Goal: Find specific page/section: Find specific page/section

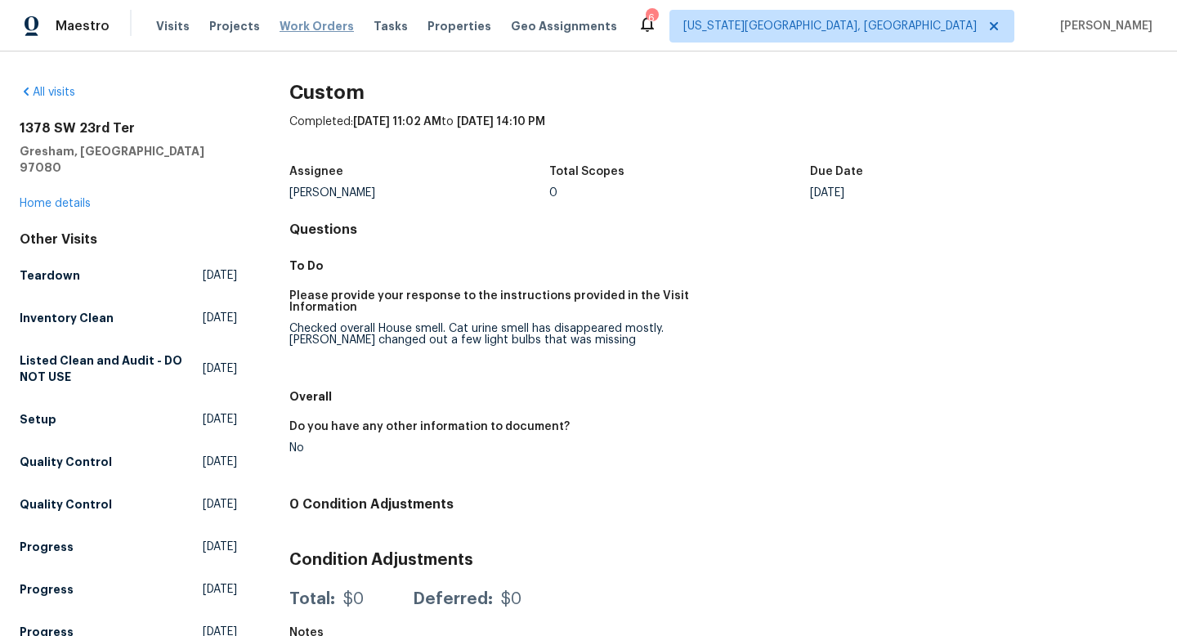
click at [305, 24] on span "Work Orders" at bounding box center [317, 26] width 74 height 16
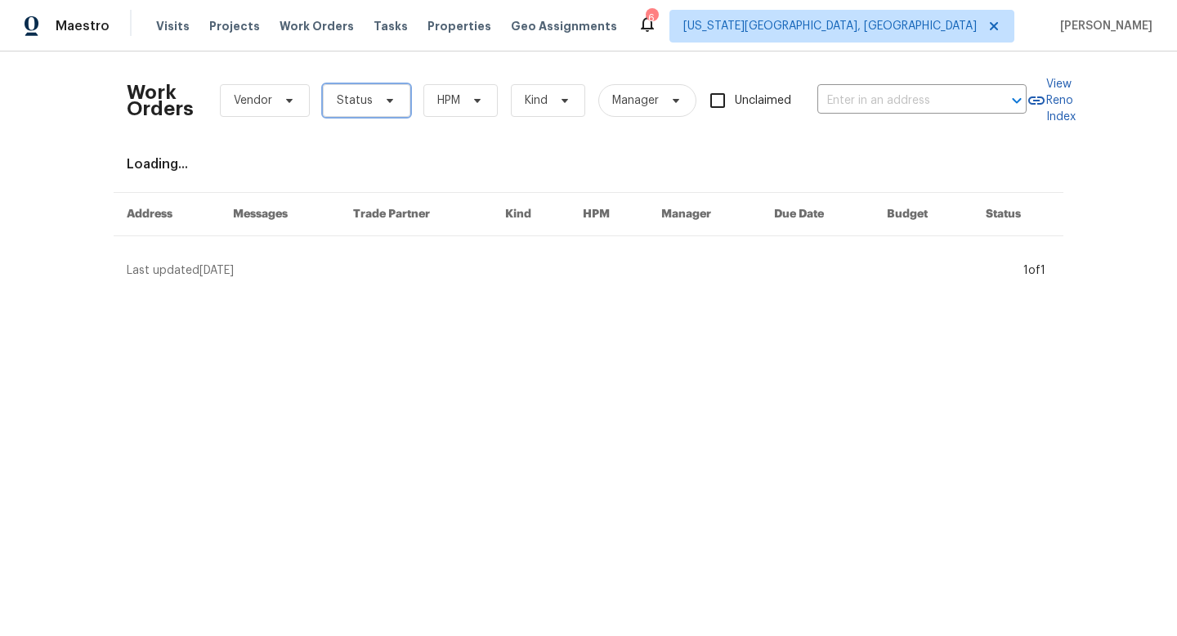
click at [340, 92] on span "Status" at bounding box center [355, 100] width 36 height 16
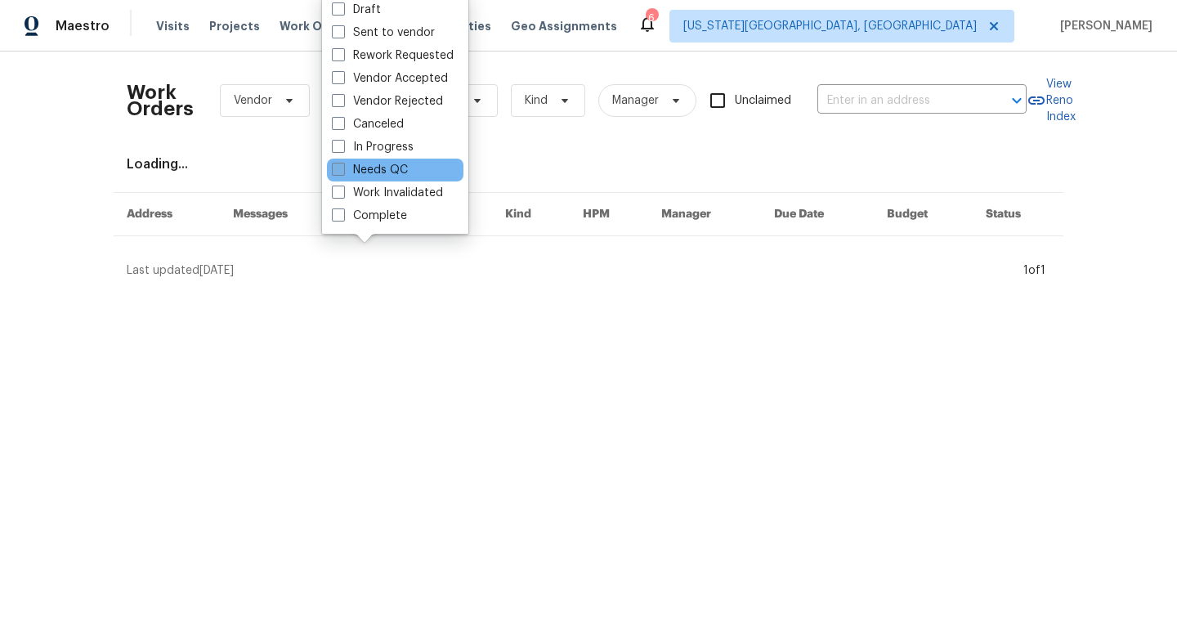
click at [366, 173] on label "Needs QC" at bounding box center [370, 170] width 76 height 16
click at [343, 173] on input "Needs QC" at bounding box center [337, 167] width 11 height 11
checkbox input "true"
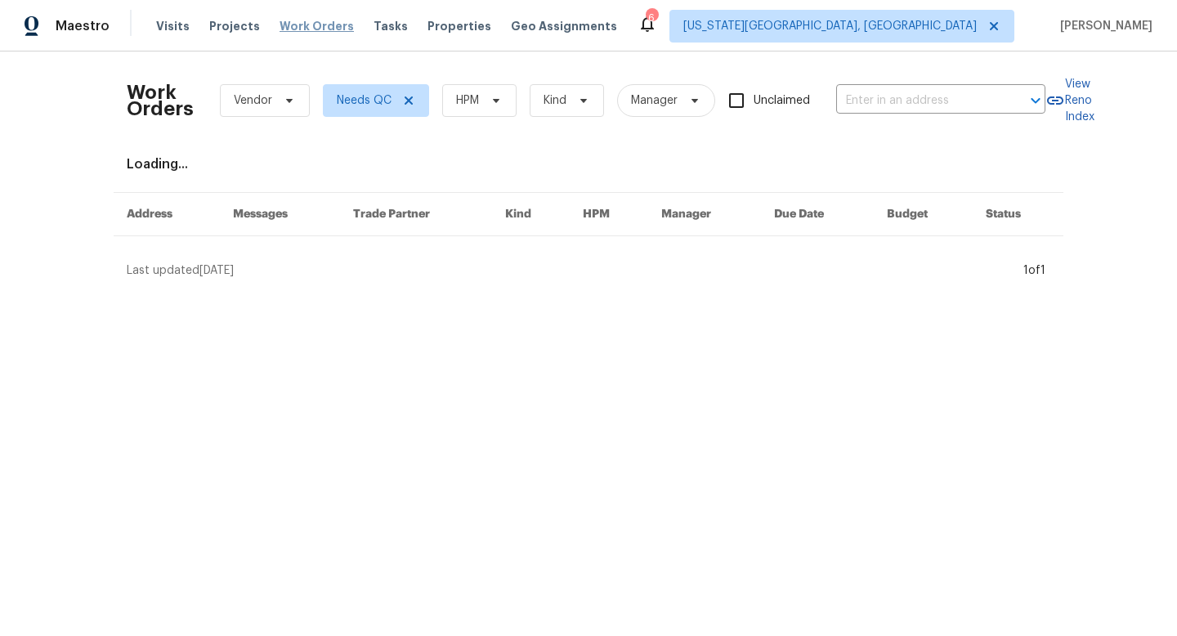
click at [303, 20] on span "Work Orders" at bounding box center [317, 26] width 74 height 16
click at [451, 30] on span "Properties" at bounding box center [460, 26] width 64 height 16
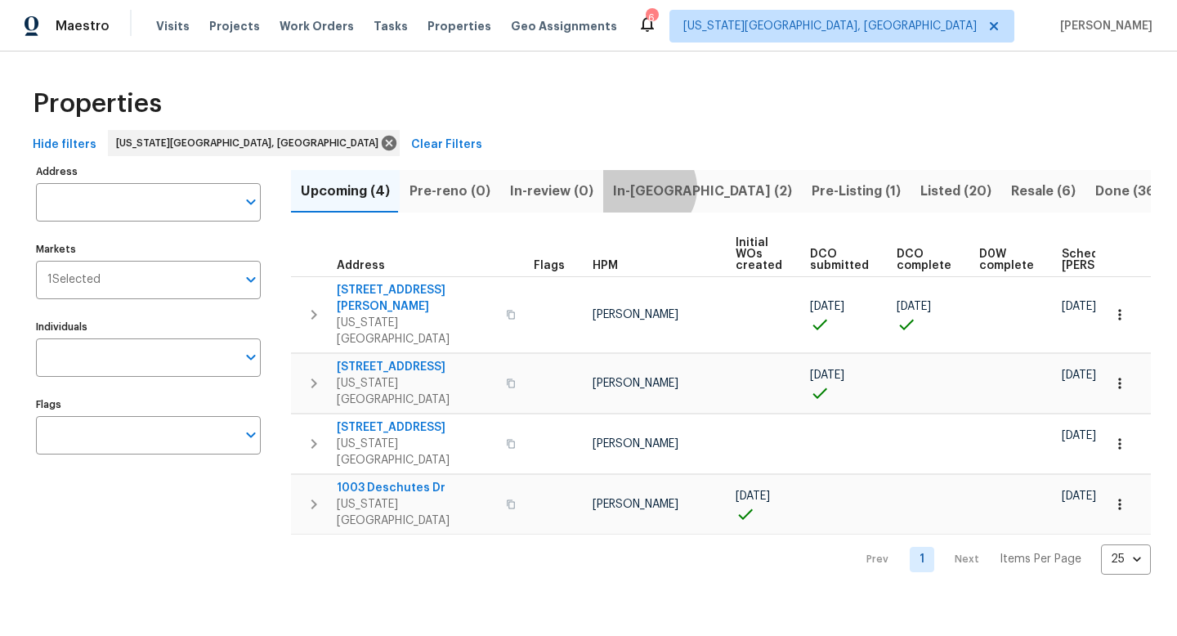
click at [638, 187] on span "In-[GEOGRAPHIC_DATA] (2)" at bounding box center [702, 191] width 179 height 23
